Goal: Find specific page/section: Find specific page/section

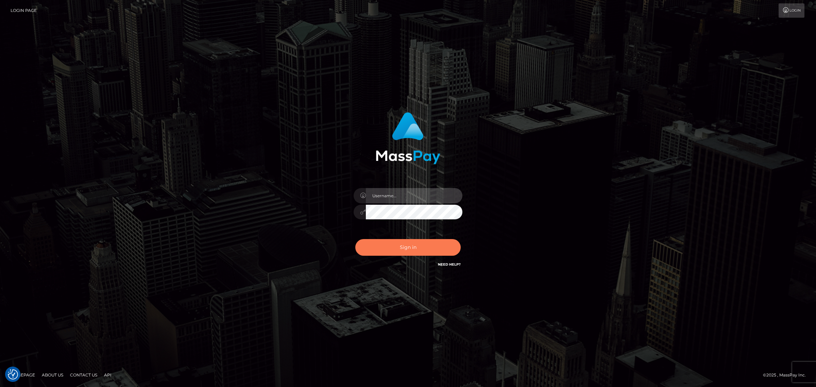
type input "[PERSON_NAME].Xcite"
click at [406, 244] on button "Sign in" at bounding box center [407, 247] width 105 height 17
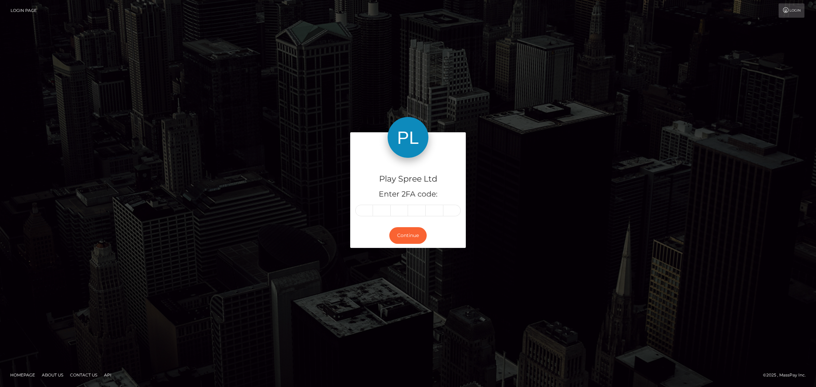
click at [363, 211] on input "text" at bounding box center [364, 211] width 18 height 12
click at [372, 206] on input "text" at bounding box center [364, 211] width 18 height 12
click at [366, 210] on input "text" at bounding box center [364, 211] width 18 height 12
type input "0"
type input "5"
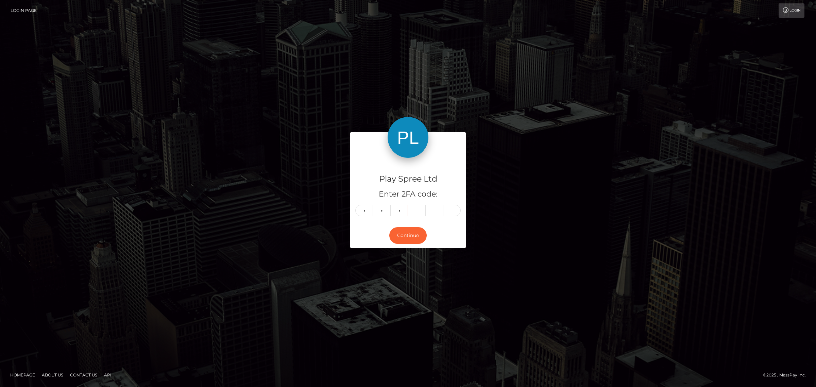
type input "0"
type input "8"
type input "4"
type input "6"
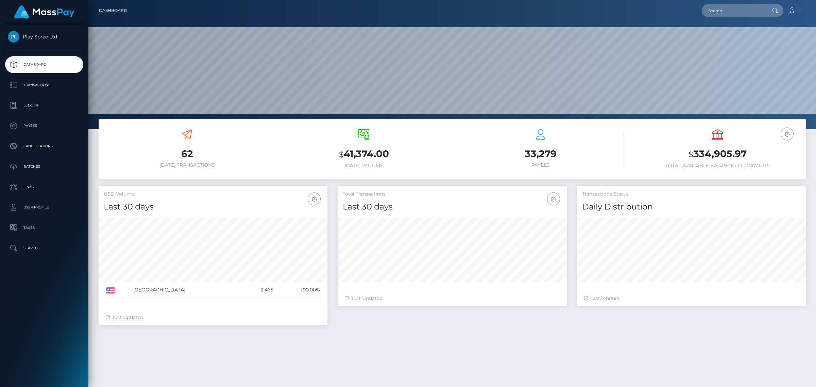
scroll to position [120, 229]
click at [728, 13] on input "text" at bounding box center [734, 10] width 64 height 13
paste input "45a04292-7848-4196-b4c9-52fd36a47272"
type input "45a04292-7848-4196-b4c9-52fd36a47272"
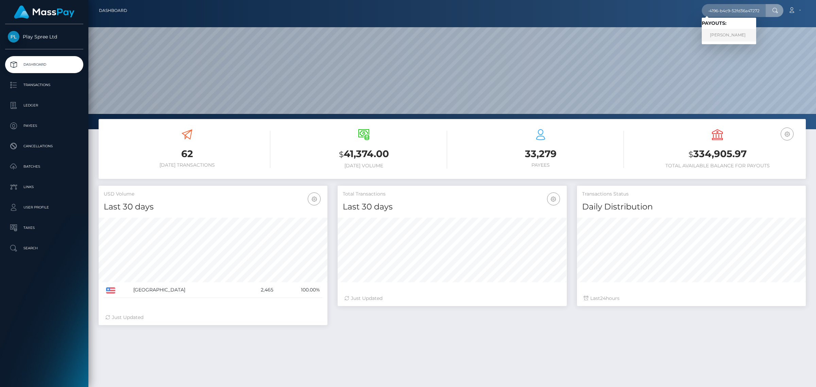
click at [740, 36] on link "PETER A LEWKOWICZ" at bounding box center [729, 35] width 54 height 13
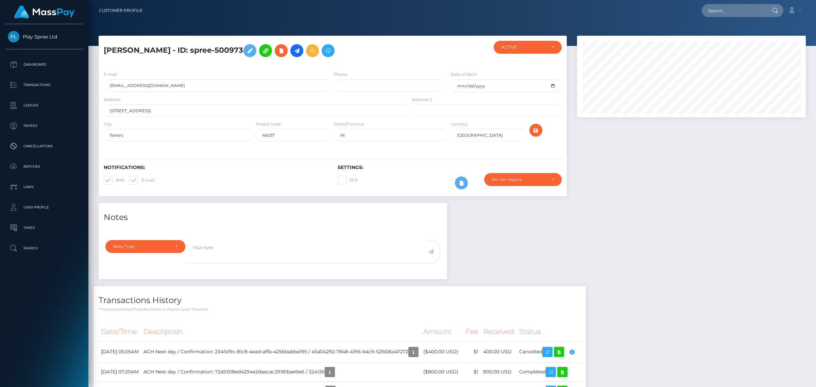
scroll to position [82, 229]
drag, startPoint x: 262, startPoint y: 50, endPoint x: 235, endPoint y: 49, distance: 27.3
click at [235, 49] on h5 "PETER A LEWKOWICZ - ID: spree-500973" at bounding box center [255, 51] width 302 height 20
copy h5 "500973"
click at [755, 199] on div at bounding box center [691, 119] width 239 height 167
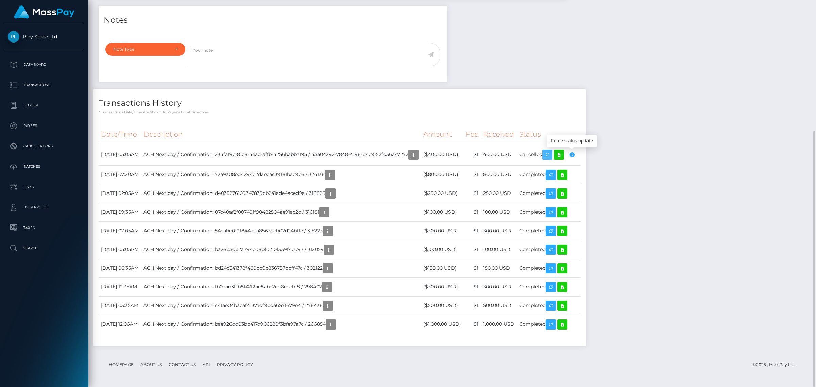
drag, startPoint x: 570, startPoint y: 158, endPoint x: 672, endPoint y: 168, distance: 103.2
click at [552, 158] on icon "button" at bounding box center [547, 155] width 8 height 9
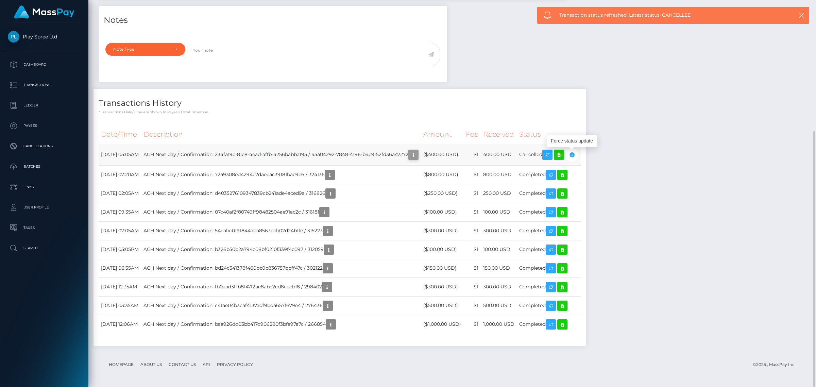
click at [418, 154] on icon "button" at bounding box center [413, 155] width 8 height 9
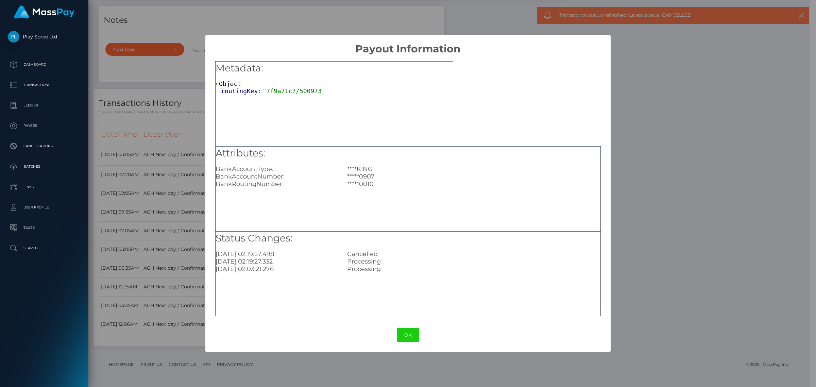
scroll to position [340028, 339883]
click at [719, 204] on div "× Payout Information Metadata: Object routingKey: "7f9a71c7/500973" Attributes:…" at bounding box center [408, 193] width 816 height 387
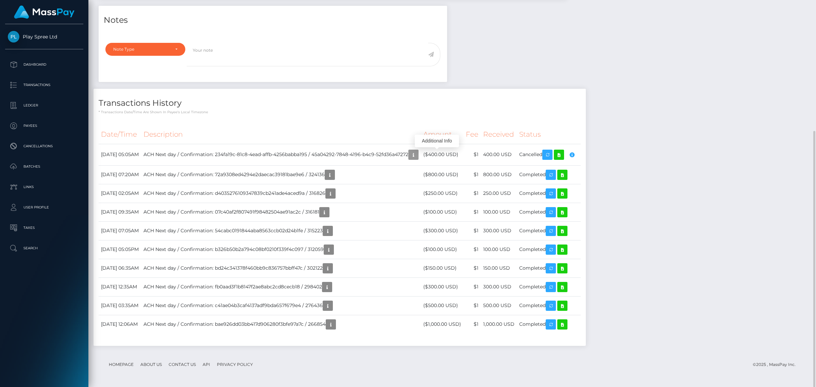
scroll to position [0, 0]
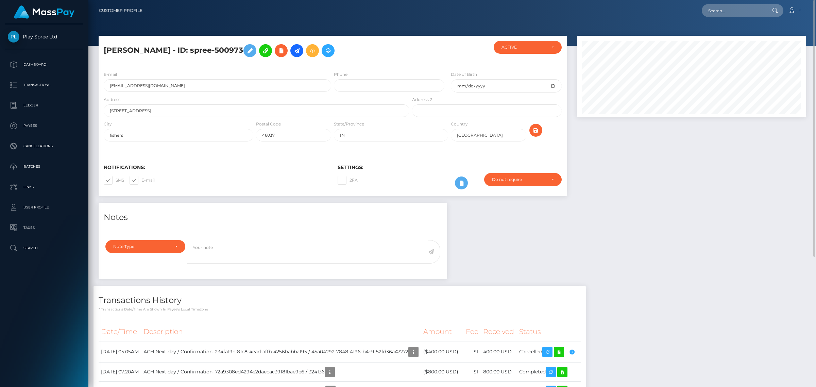
drag, startPoint x: 263, startPoint y: 51, endPoint x: 233, endPoint y: 50, distance: 29.3
click at [233, 50] on h5 "PETER A LEWKOWICZ - ID: spree-500973" at bounding box center [255, 51] width 302 height 20
copy h5 "500973"
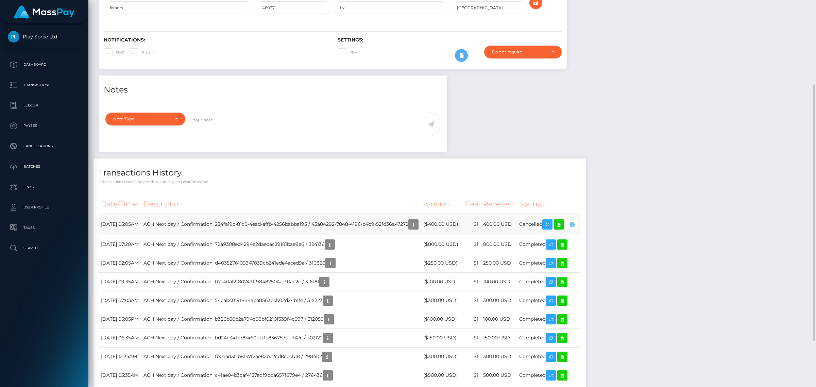
scroll to position [82, 229]
click at [576, 224] on icon "button" at bounding box center [572, 224] width 8 height 9
copy h5 "500973"
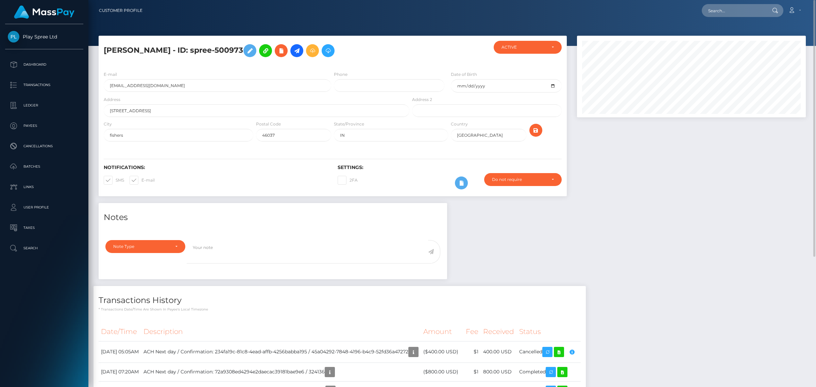
drag, startPoint x: 262, startPoint y: 48, endPoint x: 233, endPoint y: 49, distance: 28.9
click at [233, 49] on h5 "PETER A LEWKOWICZ - ID: spree-500973" at bounding box center [255, 51] width 302 height 20
copy h5 "500973"
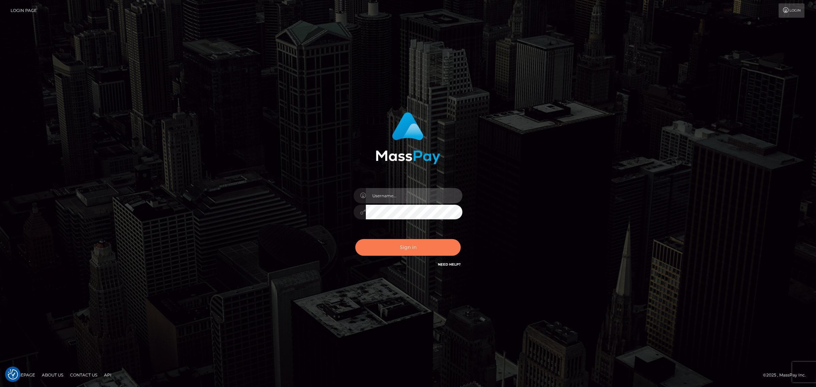
type input "[PERSON_NAME].Xcite"
click at [415, 243] on button "Sign in" at bounding box center [407, 247] width 105 height 17
type input "[PERSON_NAME].Xcite"
click at [405, 248] on button "Sign in" at bounding box center [407, 247] width 105 height 17
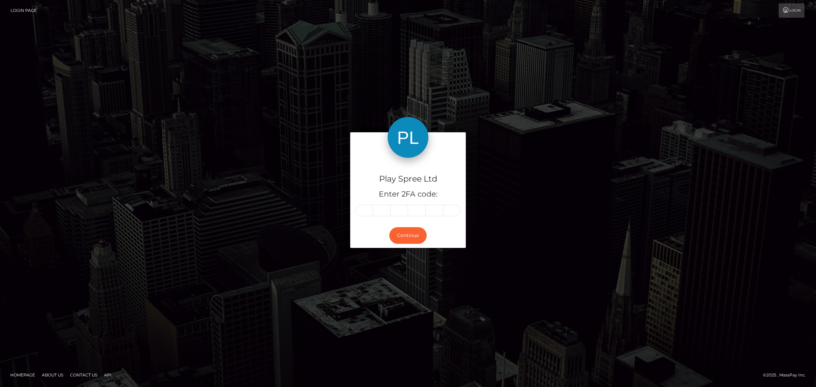
click at [364, 212] on input "text" at bounding box center [364, 211] width 18 height 12
type input "8"
type input "4"
type input "2"
type input "7"
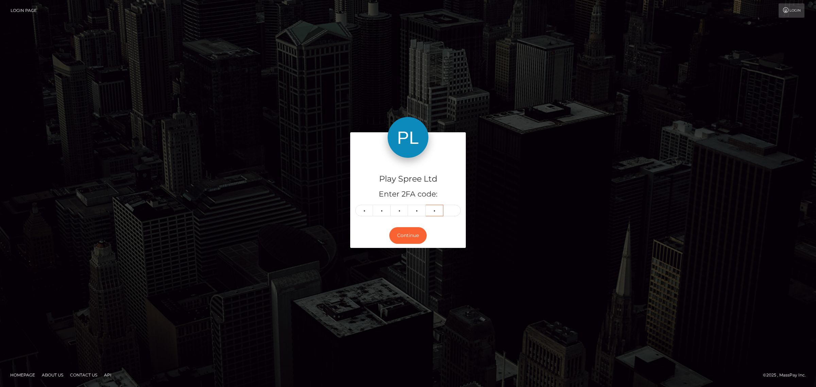
type input "5"
type input "1"
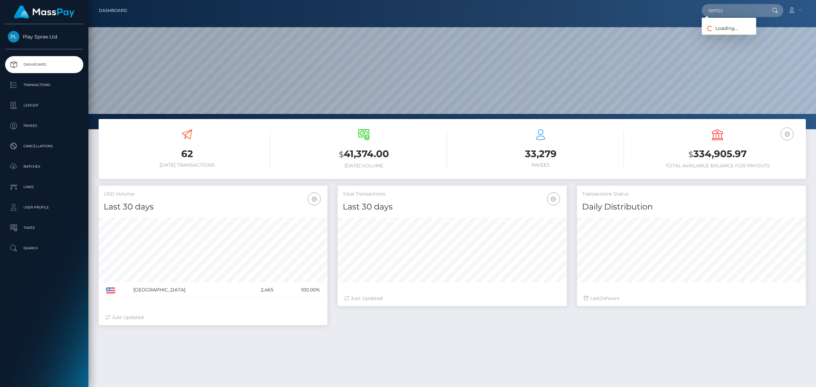
type input "1597122"
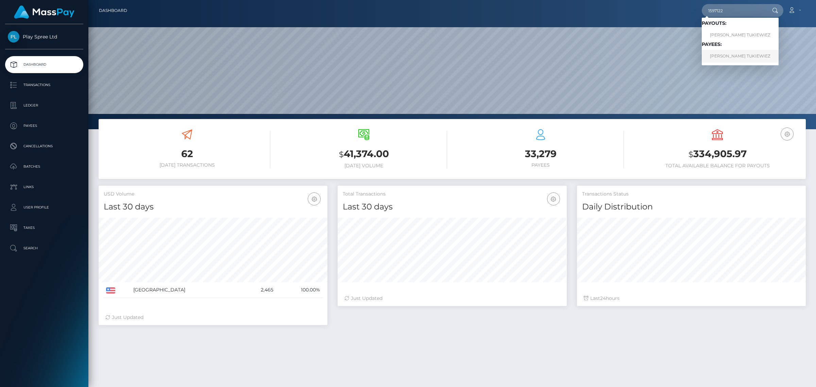
click at [735, 55] on link "OMAIRA BETANIA ECHEVERRY TUKIEWIEZ" at bounding box center [740, 56] width 77 height 13
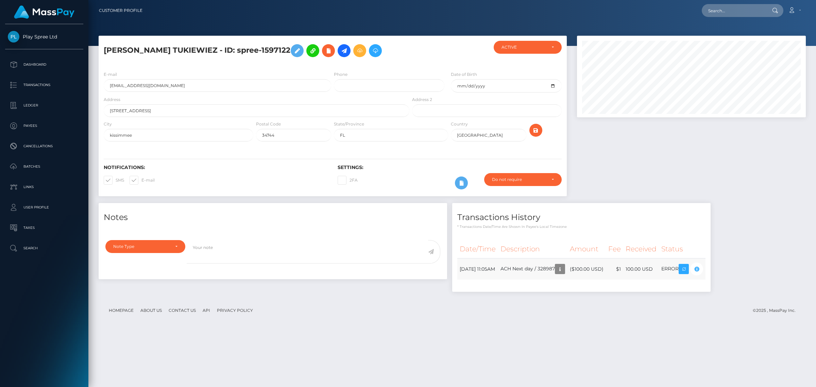
scroll to position [82, 229]
